Goal: Task Accomplishment & Management: Complete application form

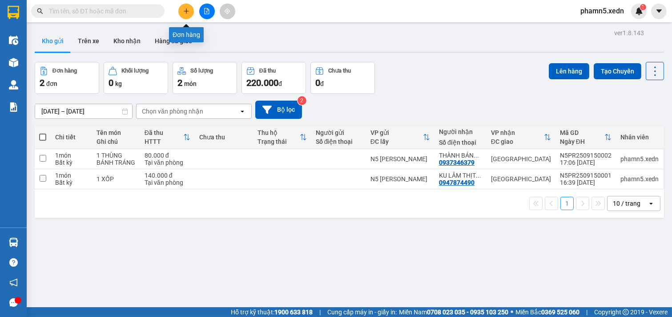
click at [187, 11] on icon "plus" at bounding box center [186, 11] width 5 height 0
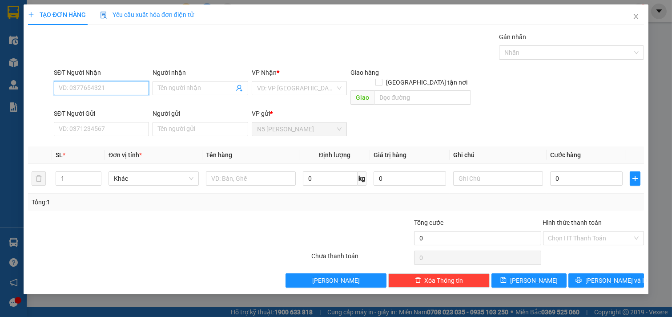
click at [123, 84] on input "SĐT Người Nhận" at bounding box center [102, 88] width 96 height 14
click at [123, 103] on div "0938058643 - BÍCH TRÂM" at bounding box center [101, 106] width 85 height 10
type input "0938058643"
type input "BÍCH TRÂM"
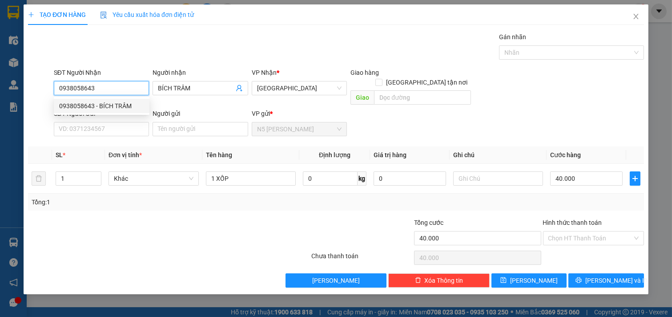
type input "40.000"
type input "0938058643"
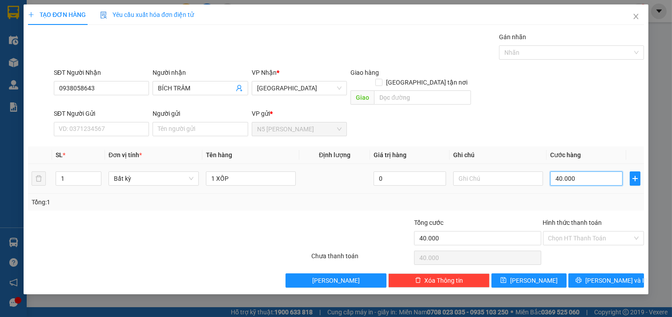
click at [597, 171] on input "40.000" at bounding box center [586, 178] width 72 height 14
type input "6"
type input "60"
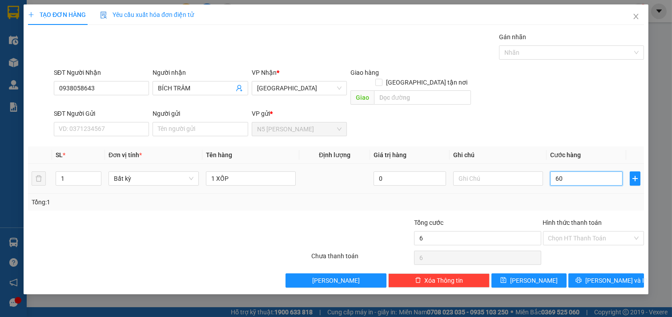
type input "60"
type input "600"
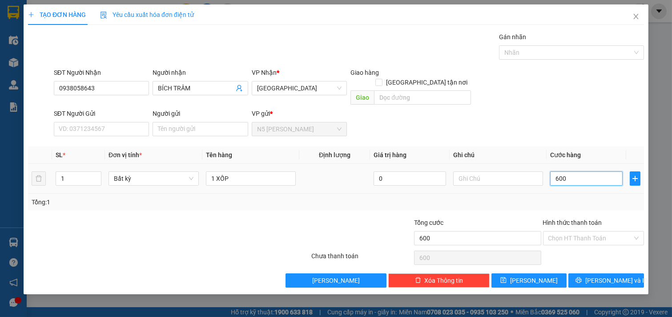
type input "6.000"
type input "60.000"
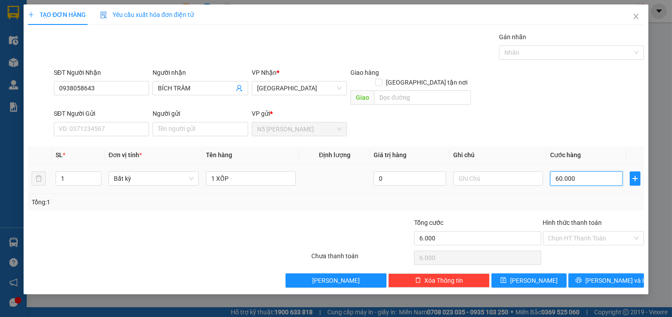
type input "60.000"
click at [607, 231] on input "Hình thức thanh toán" at bounding box center [590, 237] width 84 height 13
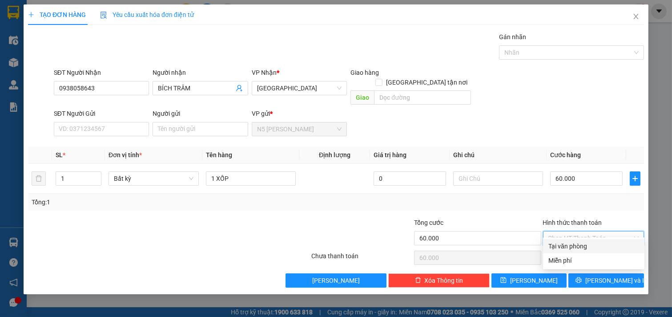
click at [583, 248] on div "Tại văn phòng" at bounding box center [593, 246] width 91 height 10
type input "0"
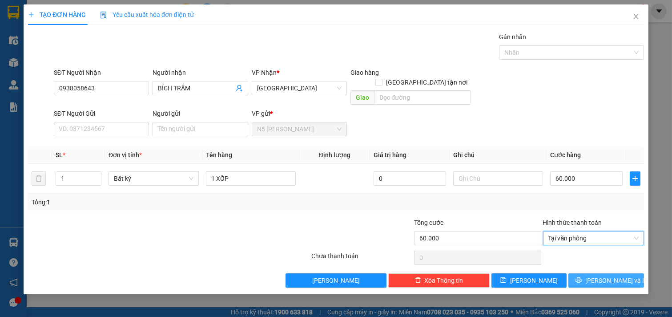
click at [582, 277] on icon "printer" at bounding box center [578, 280] width 6 height 6
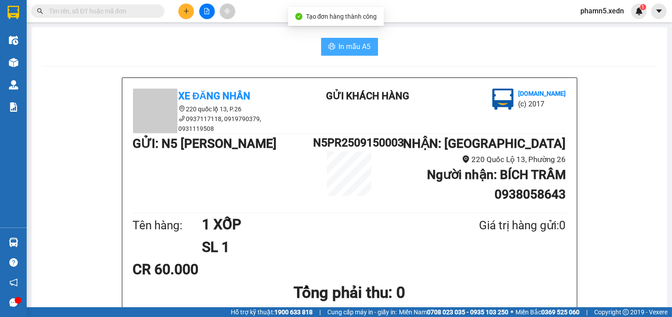
click at [343, 43] on span "In mẫu A5" at bounding box center [355, 46] width 32 height 11
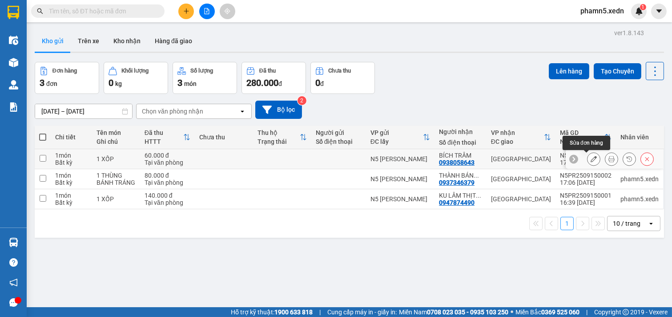
click at [590, 160] on icon at bounding box center [593, 159] width 6 height 6
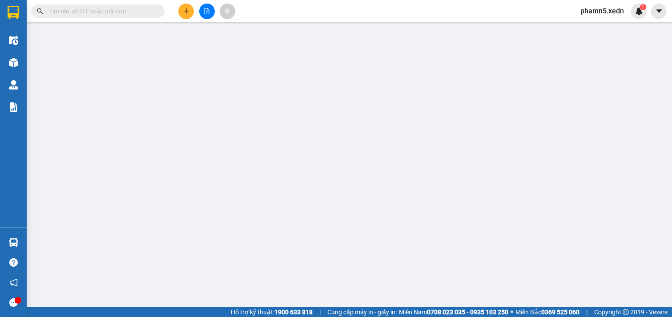
type input "0938058643"
type input "BÍCH TRÂM"
type input "60.000"
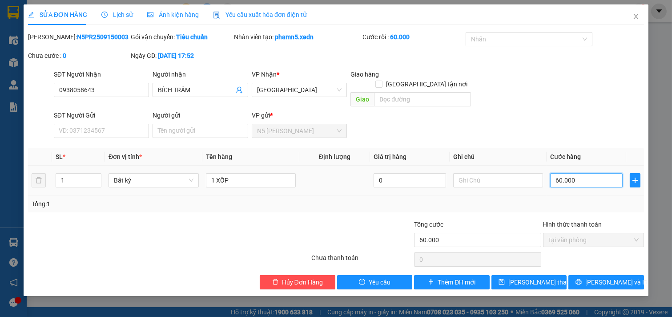
click at [582, 173] on input "60.000" at bounding box center [586, 180] width 72 height 14
type input "5"
type input "50"
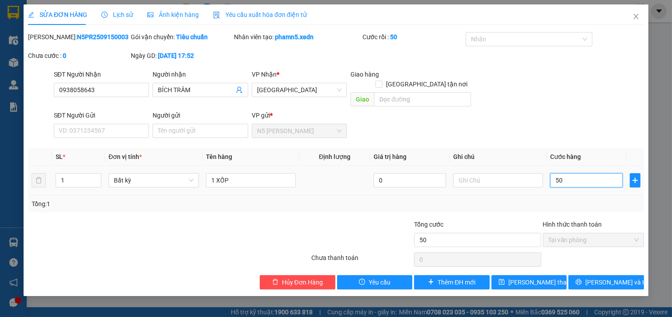
type input "500"
type input "5.000"
type input "50.000"
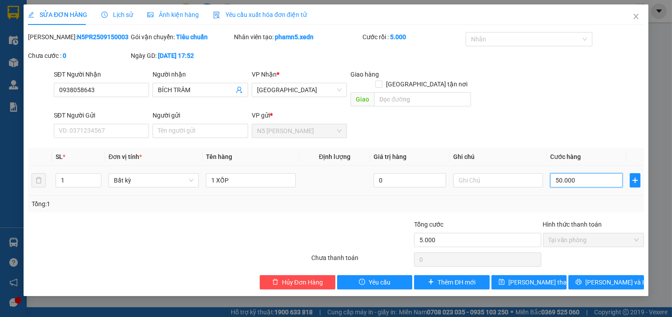
type input "50.000"
click at [545, 277] on span "[PERSON_NAME] thay đổi" at bounding box center [543, 282] width 71 height 10
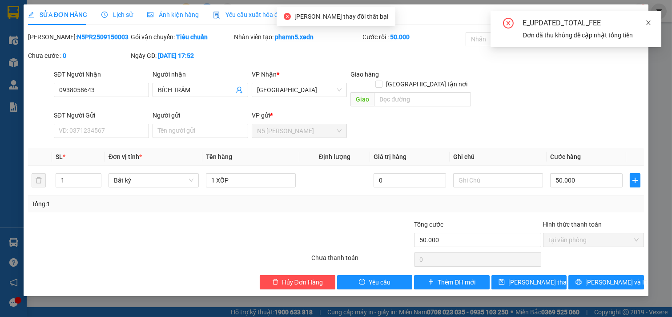
click at [650, 21] on icon "close" at bounding box center [648, 23] width 6 height 6
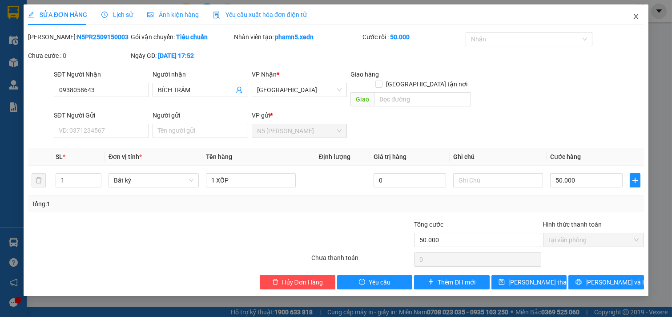
click at [634, 13] on icon "close" at bounding box center [635, 16] width 7 height 7
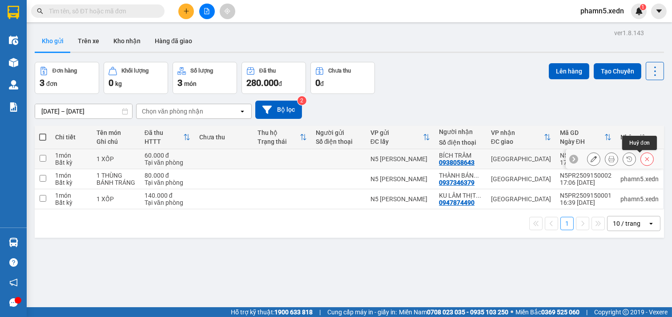
click at [644, 157] on icon at bounding box center [647, 159] width 6 height 6
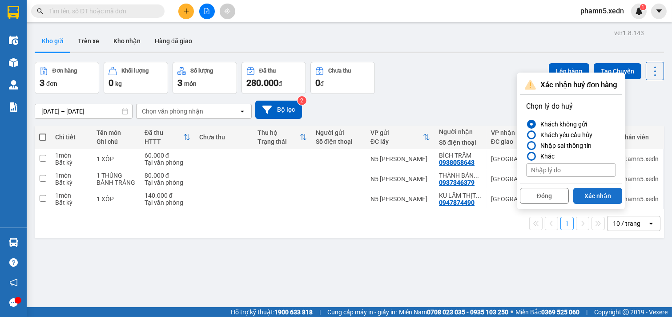
click at [594, 193] on button "Xác nhận" at bounding box center [597, 196] width 49 height 16
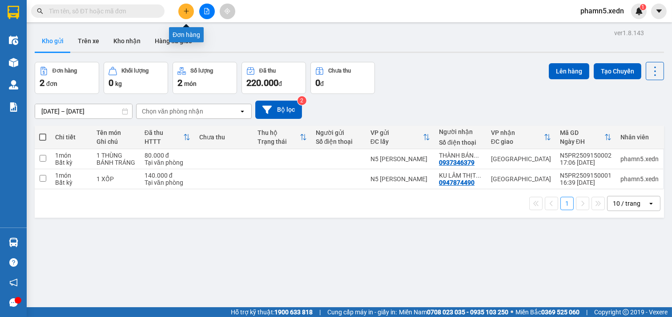
click at [184, 9] on icon "plus" at bounding box center [186, 11] width 6 height 6
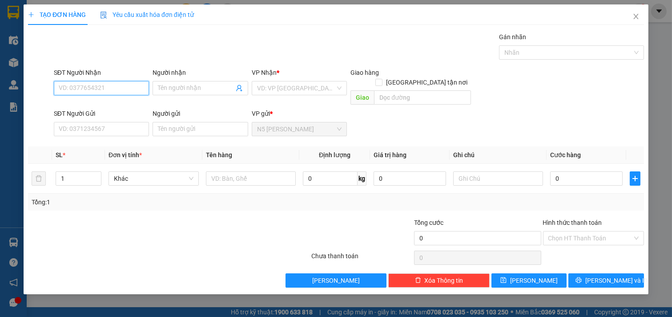
click at [134, 89] on input "SĐT Người Nhận" at bounding box center [102, 88] width 96 height 14
click at [133, 105] on div "0938058643 - BÍCH TRÂM" at bounding box center [101, 106] width 85 height 10
type input "0938058643"
type input "BÍCH TRÂM"
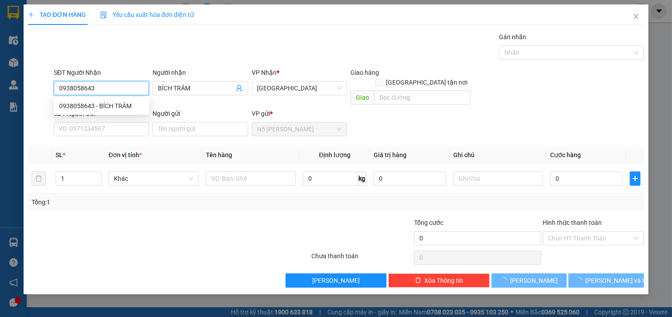
type input "40.000"
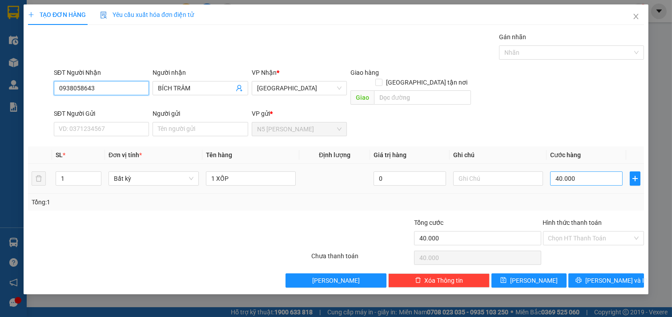
type input "0938058643"
click at [600, 171] on input "40.000" at bounding box center [586, 178] width 72 height 14
type input "5"
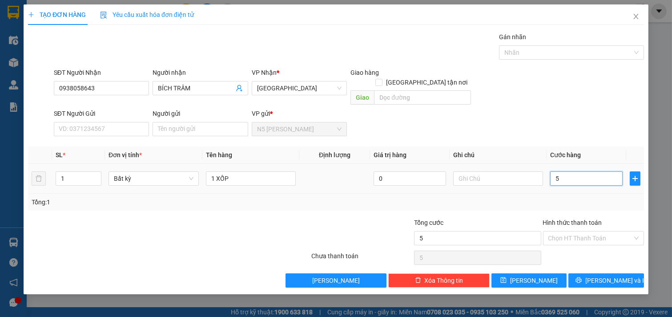
type input "50"
click at [577, 231] on input "Hình thức thanh toán" at bounding box center [590, 237] width 84 height 13
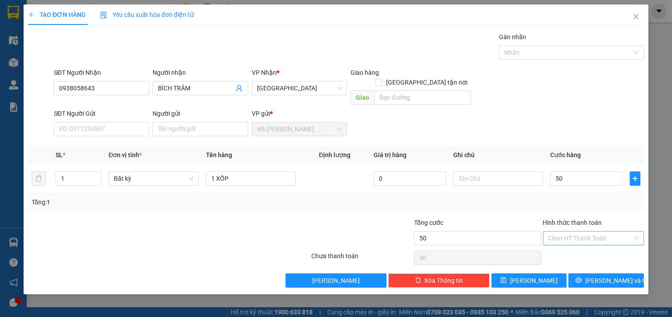
type input "50.000"
click at [578, 245] on div "Tại văn phòng" at bounding box center [593, 246] width 91 height 10
type input "0"
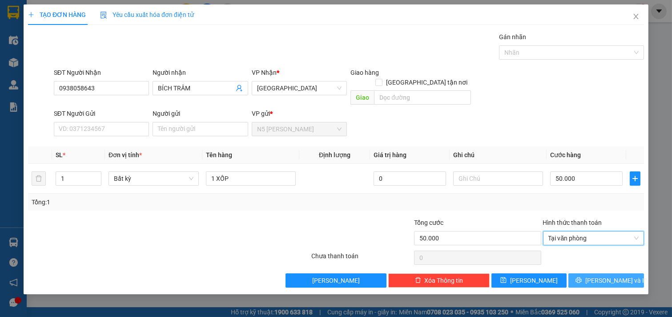
click at [582, 277] on icon "printer" at bounding box center [578, 280] width 6 height 6
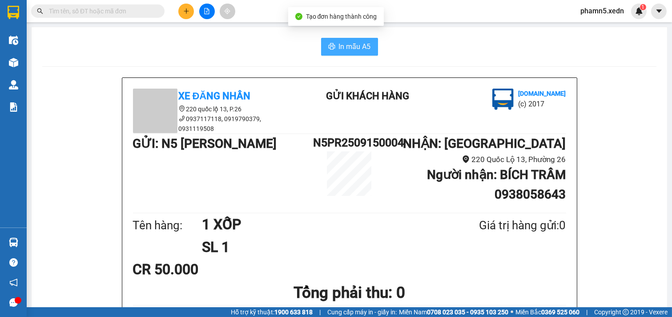
click at [353, 48] on span "In mẫu A5" at bounding box center [355, 46] width 32 height 11
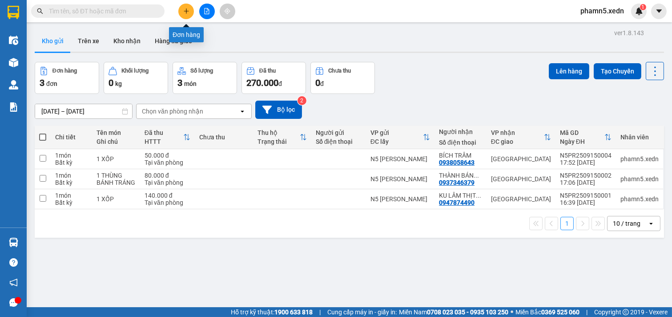
click at [185, 11] on icon "plus" at bounding box center [186, 11] width 5 height 0
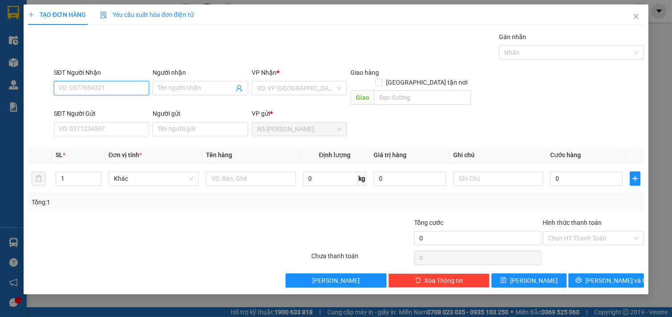
click at [116, 88] on input "SĐT Người Nhận" at bounding box center [102, 88] width 96 height 14
type input "0"
type input "0974000040"
click at [108, 104] on div "0974000040 - DUYỆT" at bounding box center [101, 106] width 85 height 10
type input "DUYỆT"
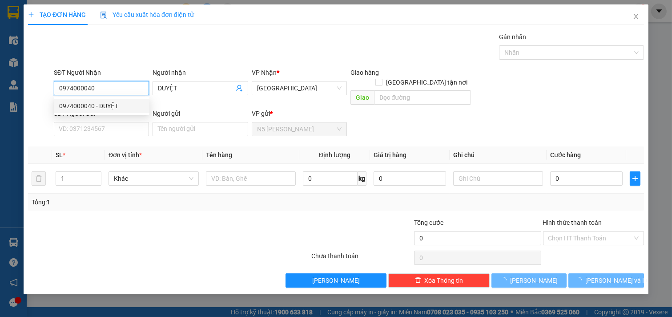
type input "40.000"
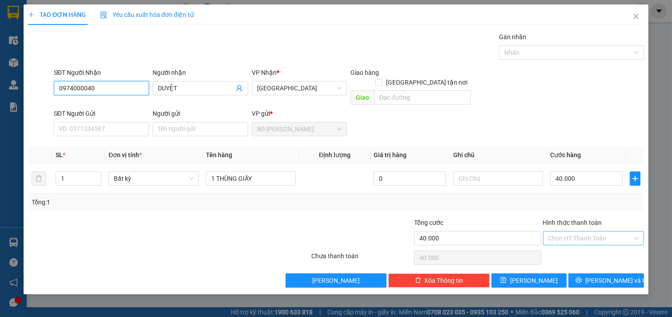
type input "0974000040"
click at [613, 231] on input "Hình thức thanh toán" at bounding box center [590, 237] width 84 height 13
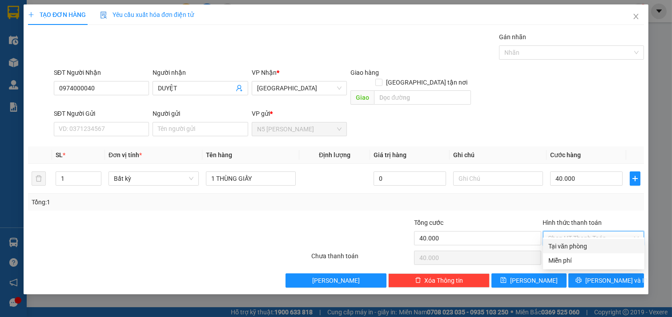
click at [577, 246] on div "Tại văn phòng" at bounding box center [593, 246] width 91 height 10
type input "0"
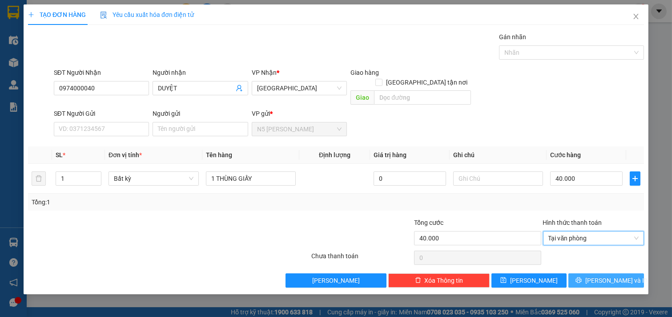
click at [598, 273] on button "[PERSON_NAME] và In" at bounding box center [606, 280] width 76 height 14
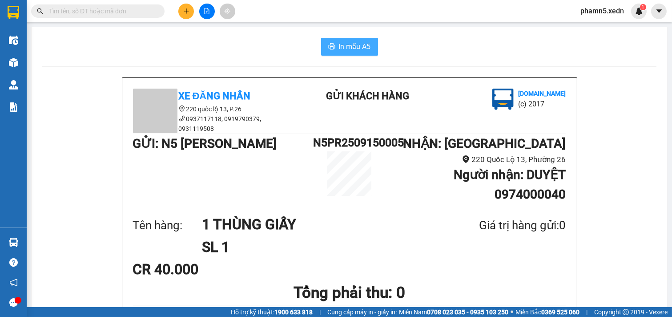
click at [348, 44] on span "In mẫu A5" at bounding box center [355, 46] width 32 height 11
